Goal: Find specific page/section: Find specific page/section

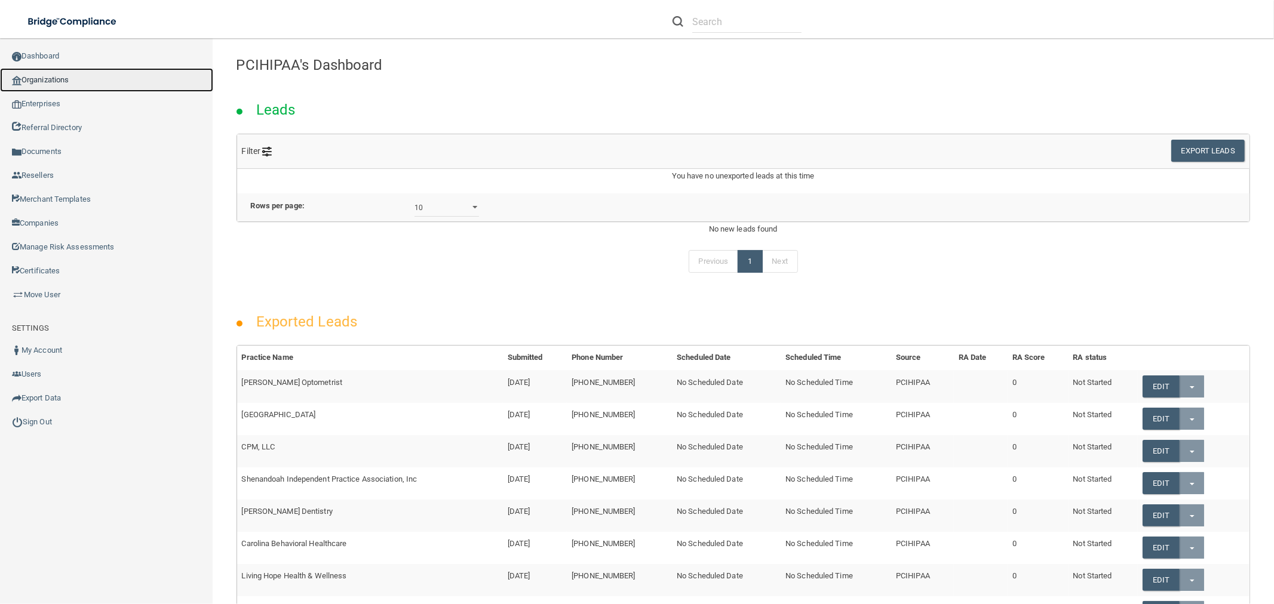
click at [129, 78] on link "Organizations" at bounding box center [106, 80] width 213 height 24
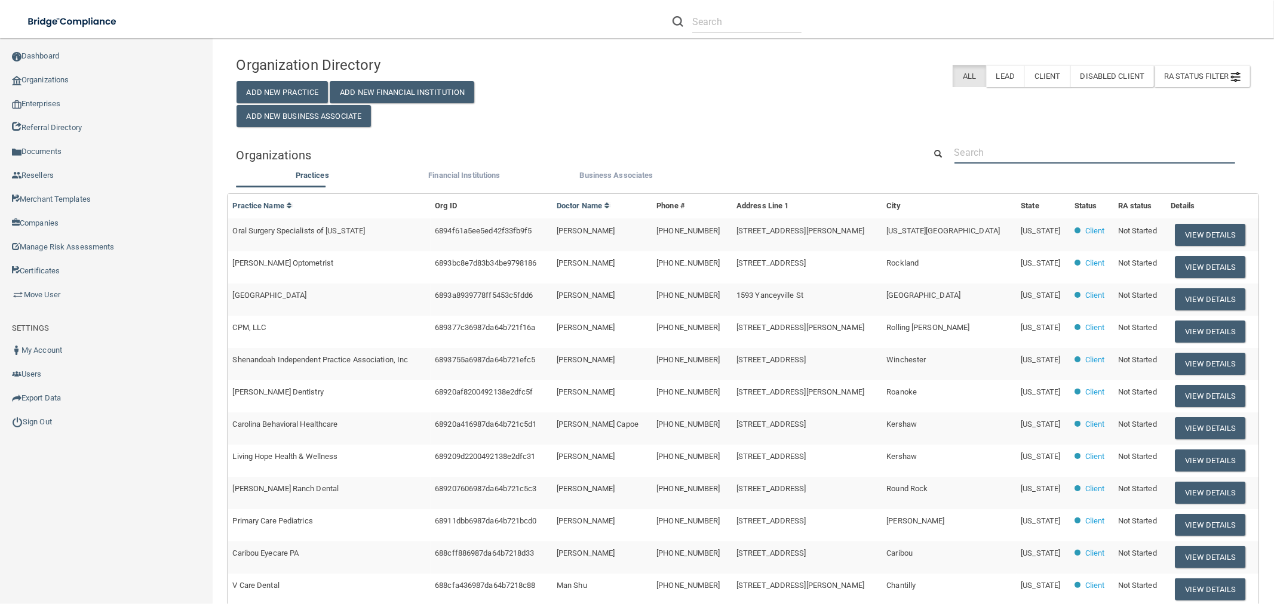
click at [1023, 147] on input "text" at bounding box center [1094, 153] width 281 height 22
paste input "Dental Wellness of [GEOGRAPHIC_DATA]"
type input "Dental Wellness of [GEOGRAPHIC_DATA]"
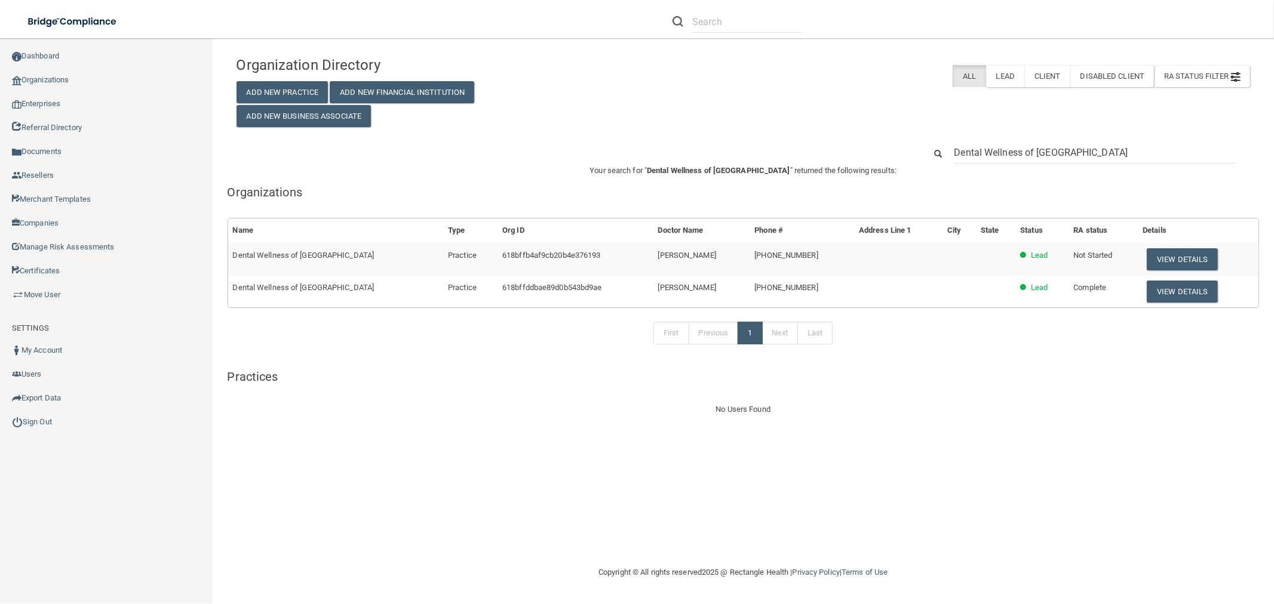
click at [989, 165] on p "Your search for " Dental Wellness of Los Alamitos " returned the following resu…" at bounding box center [743, 171] width 1032 height 14
click at [986, 159] on input "Dental Wellness of [GEOGRAPHIC_DATA]" at bounding box center [1094, 153] width 281 height 22
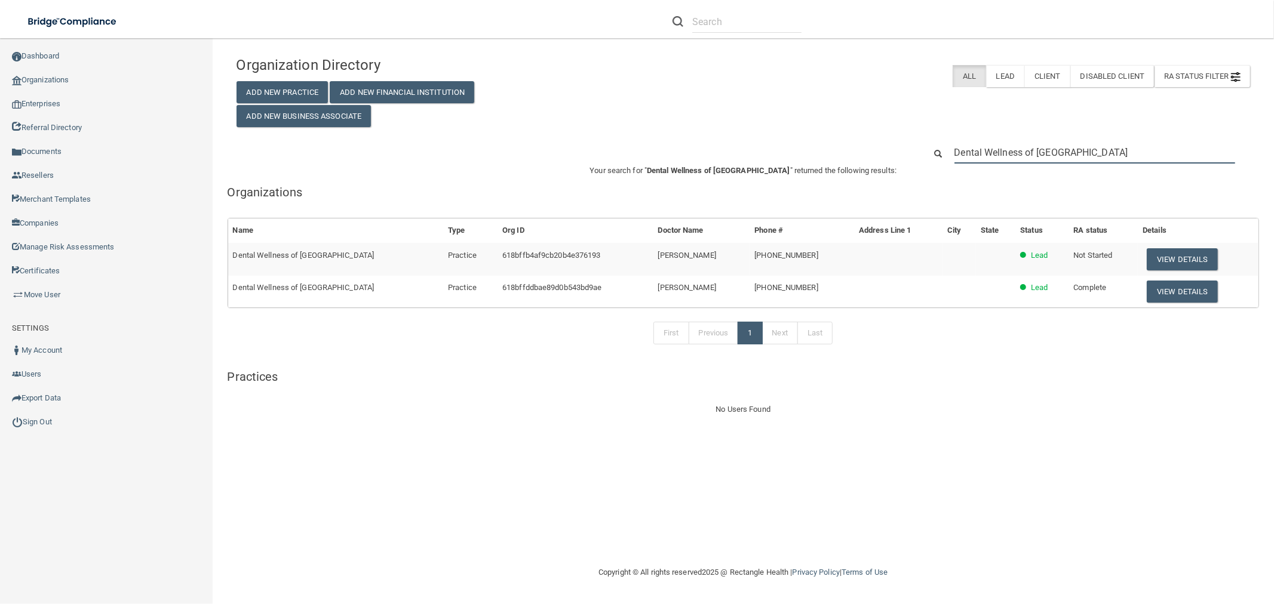
paste input "[EMAIL_ADDRESS][DOMAIN_NAME]"
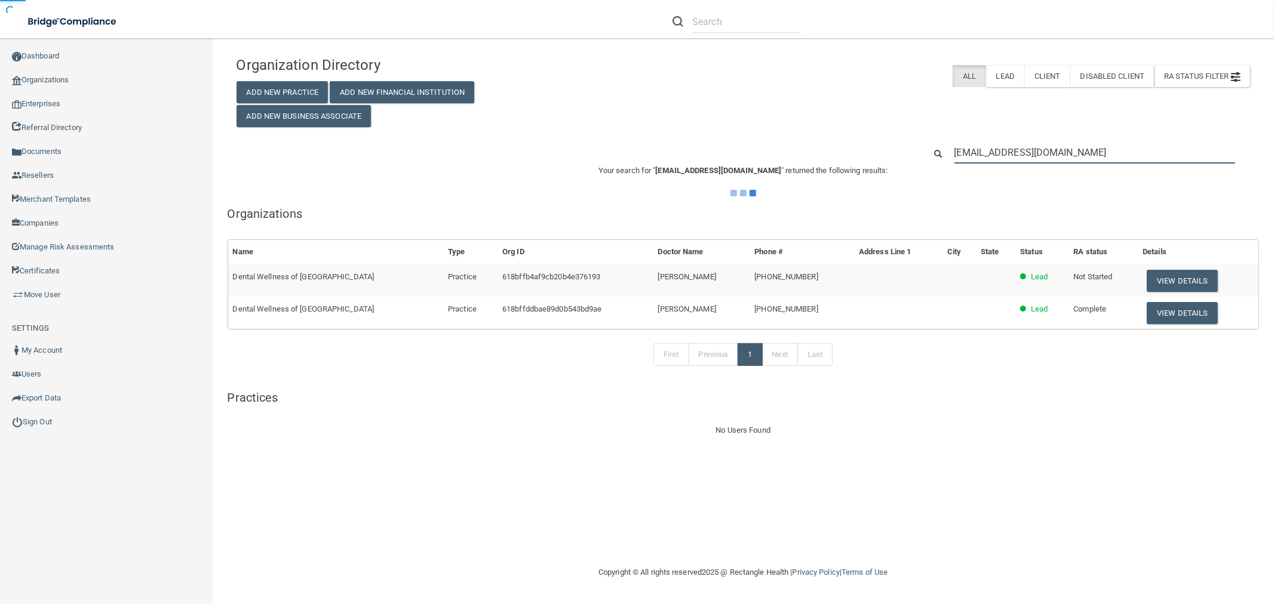
type input "[EMAIL_ADDRESS][DOMAIN_NAME]"
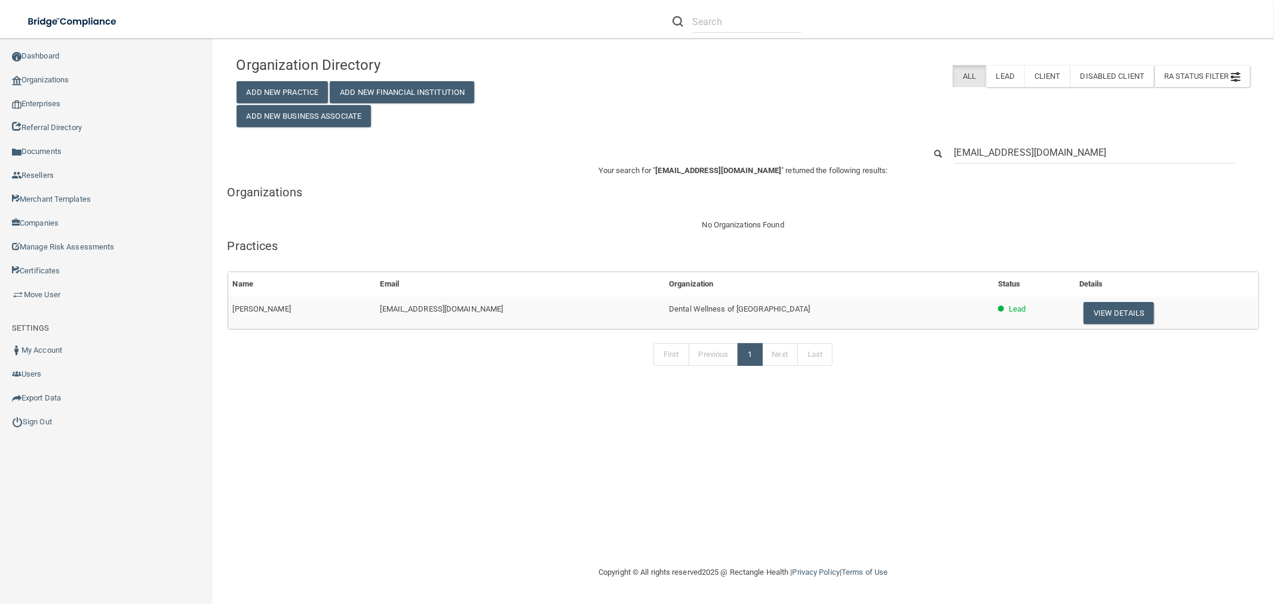
click at [628, 49] on main "Organization Directory Add New Practice Add New Financial Institution Add New B…" at bounding box center [744, 321] width 1062 height 566
click at [983, 146] on input "[EMAIL_ADDRESS][DOMAIN_NAME]" at bounding box center [1094, 153] width 281 height 22
paste input "562) 450-1258"
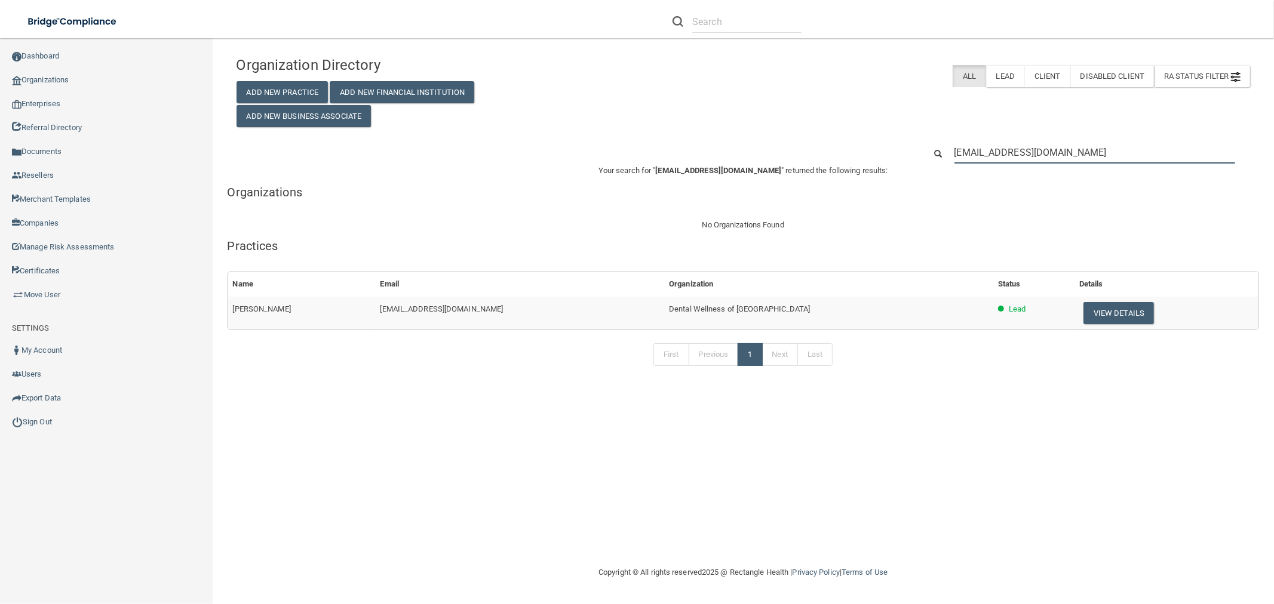
type input "562) 450-1258"
